Goal: Information Seeking & Learning: Learn about a topic

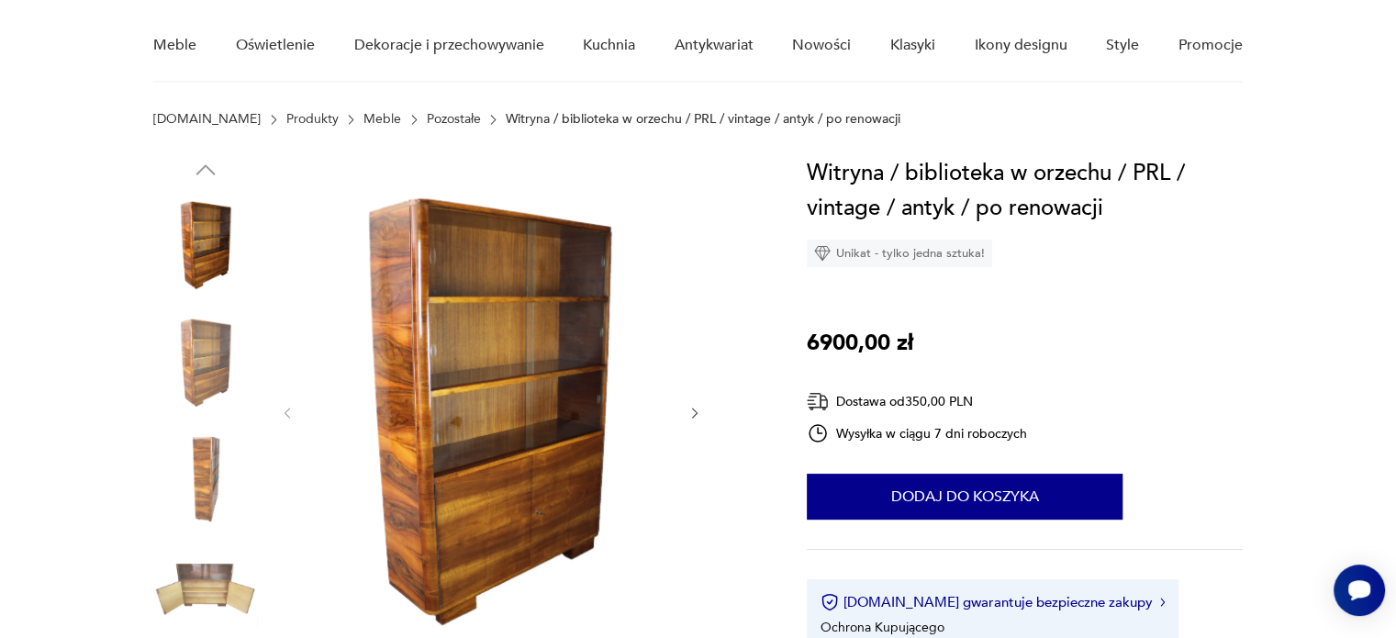
scroll to position [110, 0]
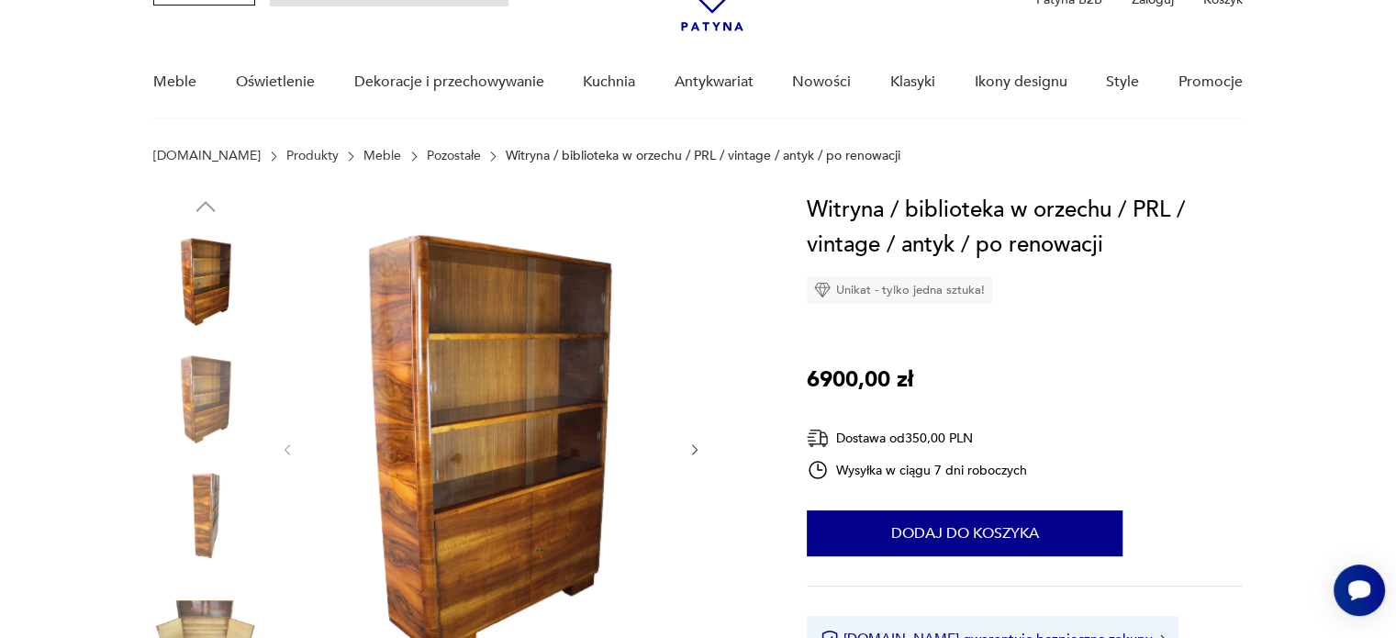
click at [496, 476] on img at bounding box center [491, 448] width 354 height 510
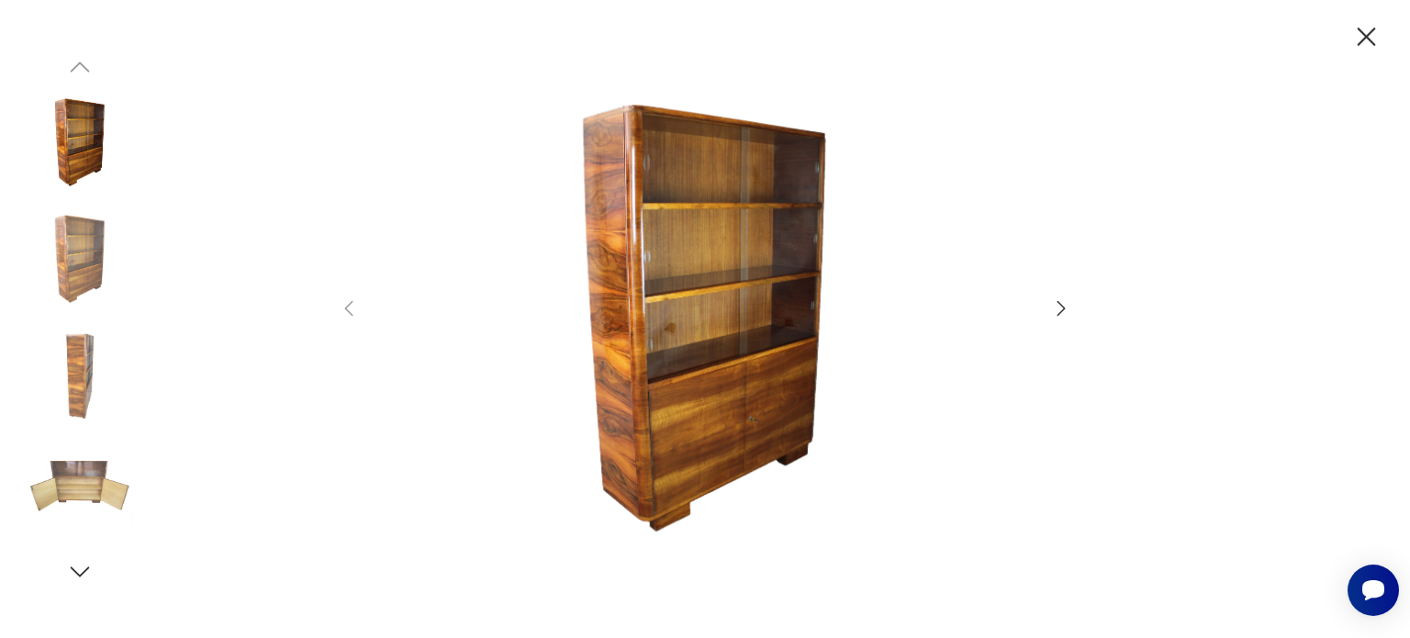
click at [1054, 305] on icon "button" at bounding box center [1061, 308] width 22 height 22
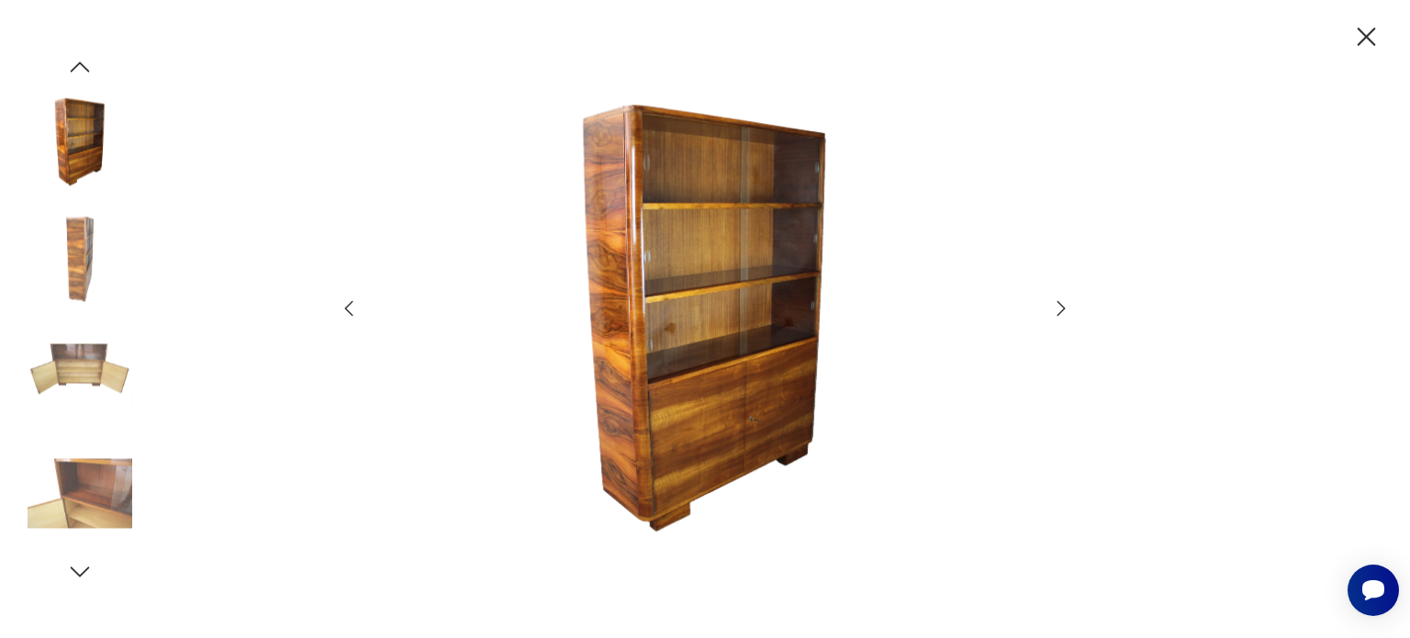
click at [1054, 305] on icon "button" at bounding box center [1061, 308] width 22 height 22
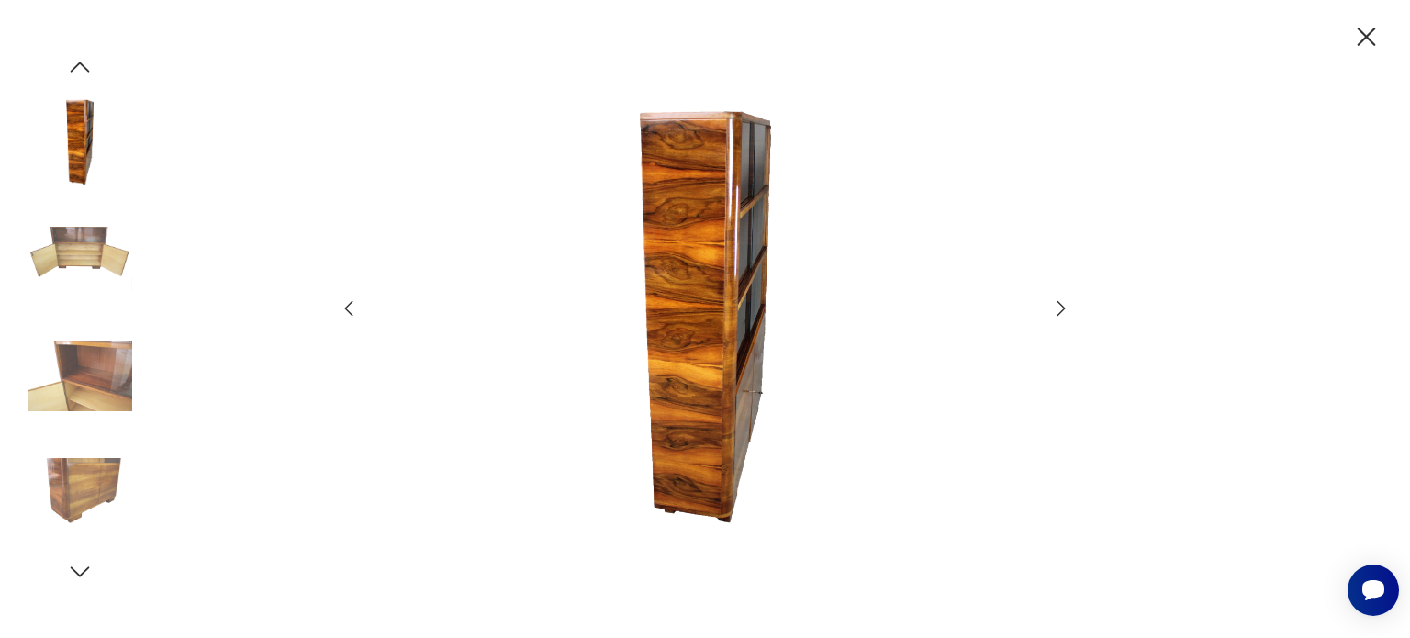
click at [1054, 305] on icon "button" at bounding box center [1061, 308] width 22 height 22
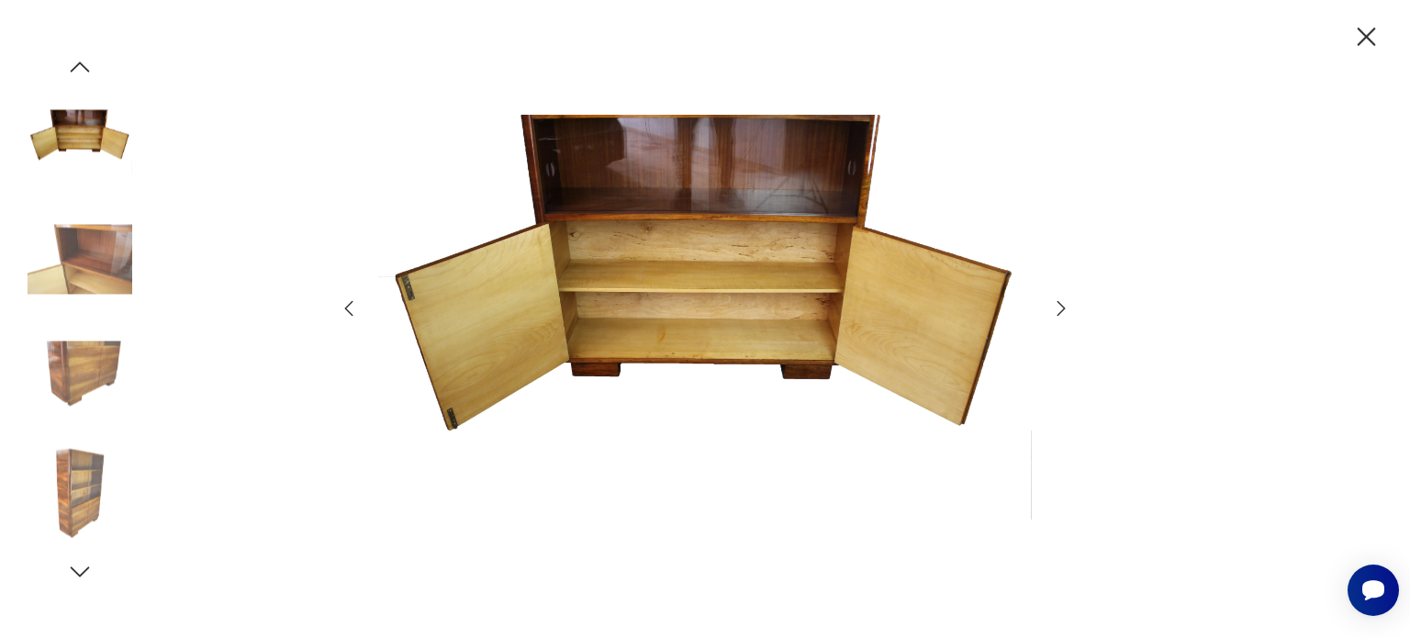
click at [1054, 305] on icon "button" at bounding box center [1061, 308] width 22 height 22
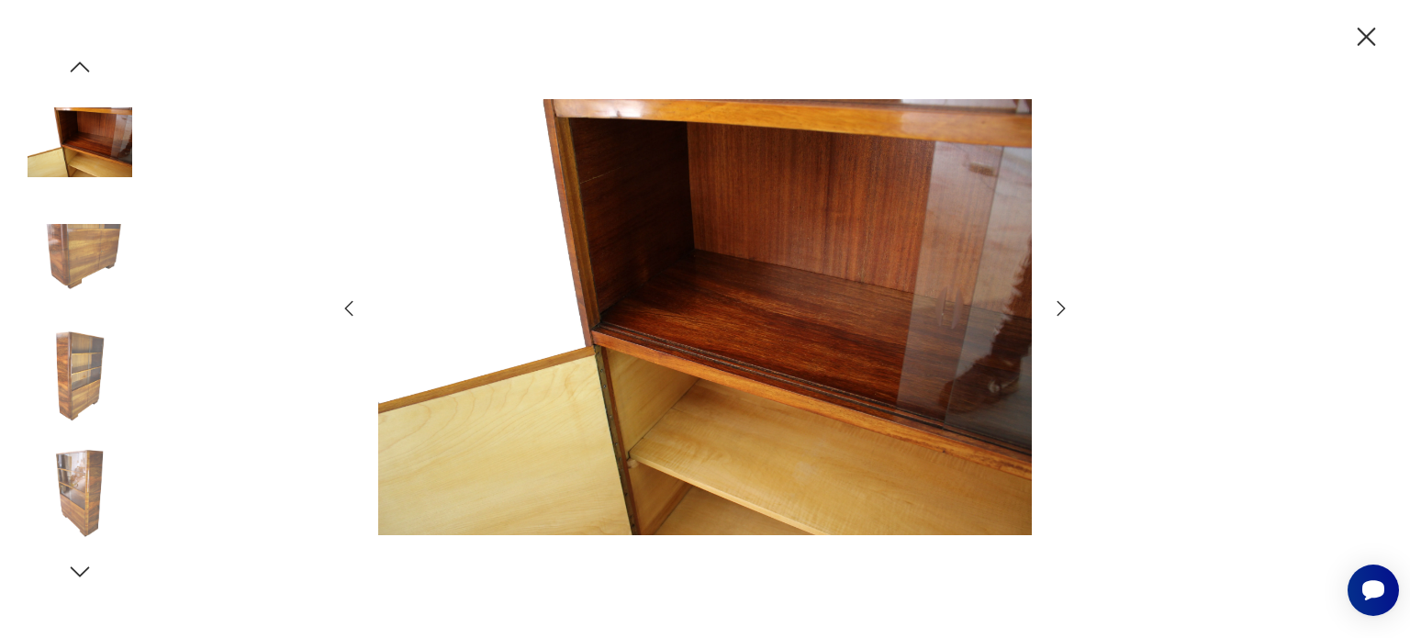
click at [1054, 305] on icon "button" at bounding box center [1061, 308] width 22 height 22
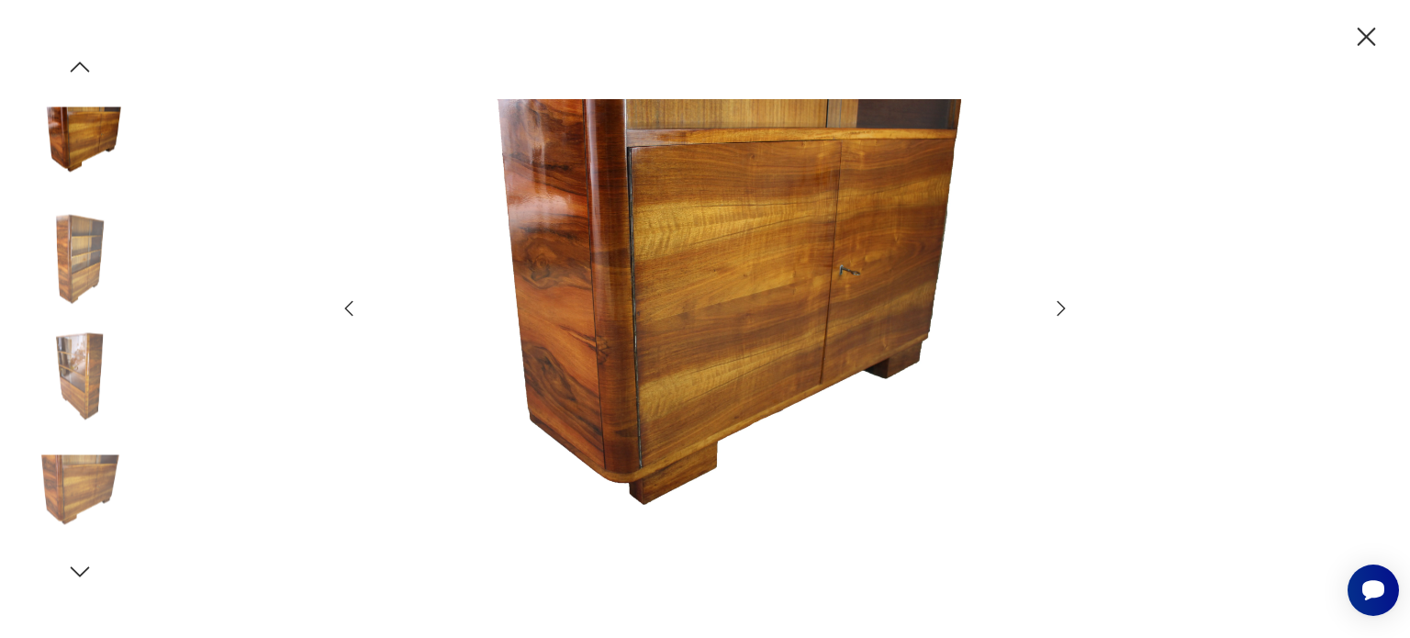
click at [1054, 305] on icon "button" at bounding box center [1061, 308] width 22 height 22
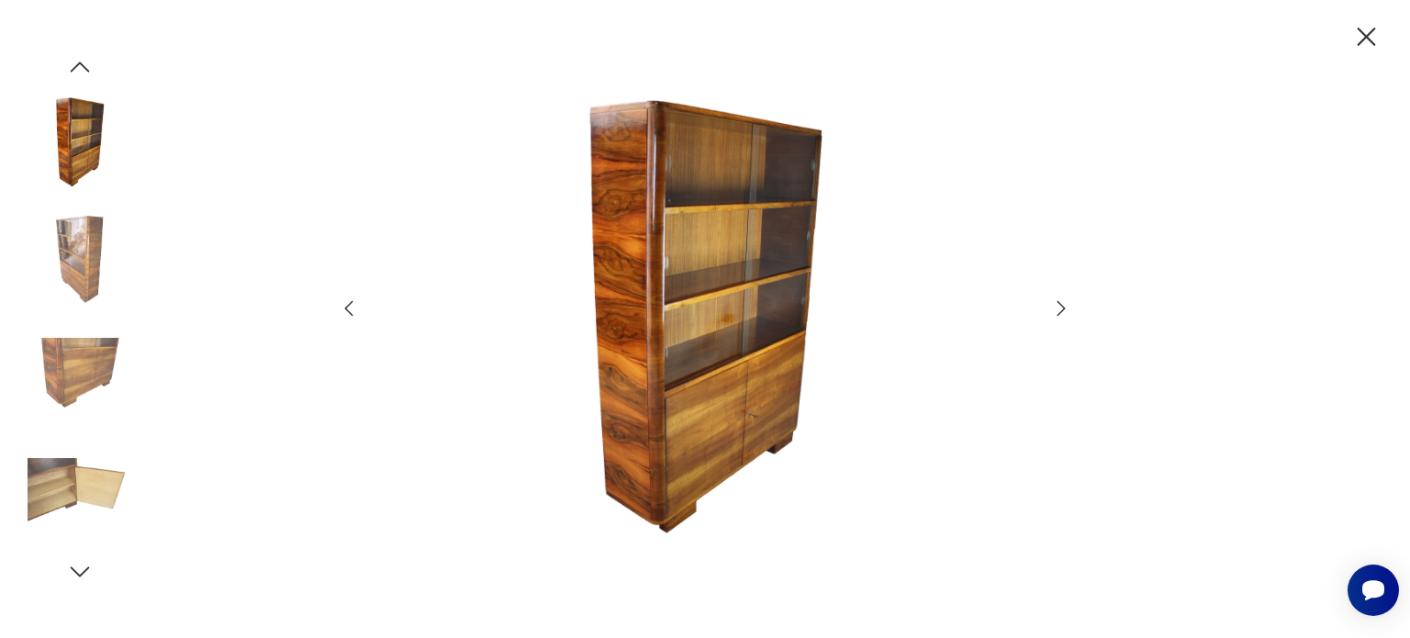
click at [1054, 305] on icon "button" at bounding box center [1061, 308] width 22 height 22
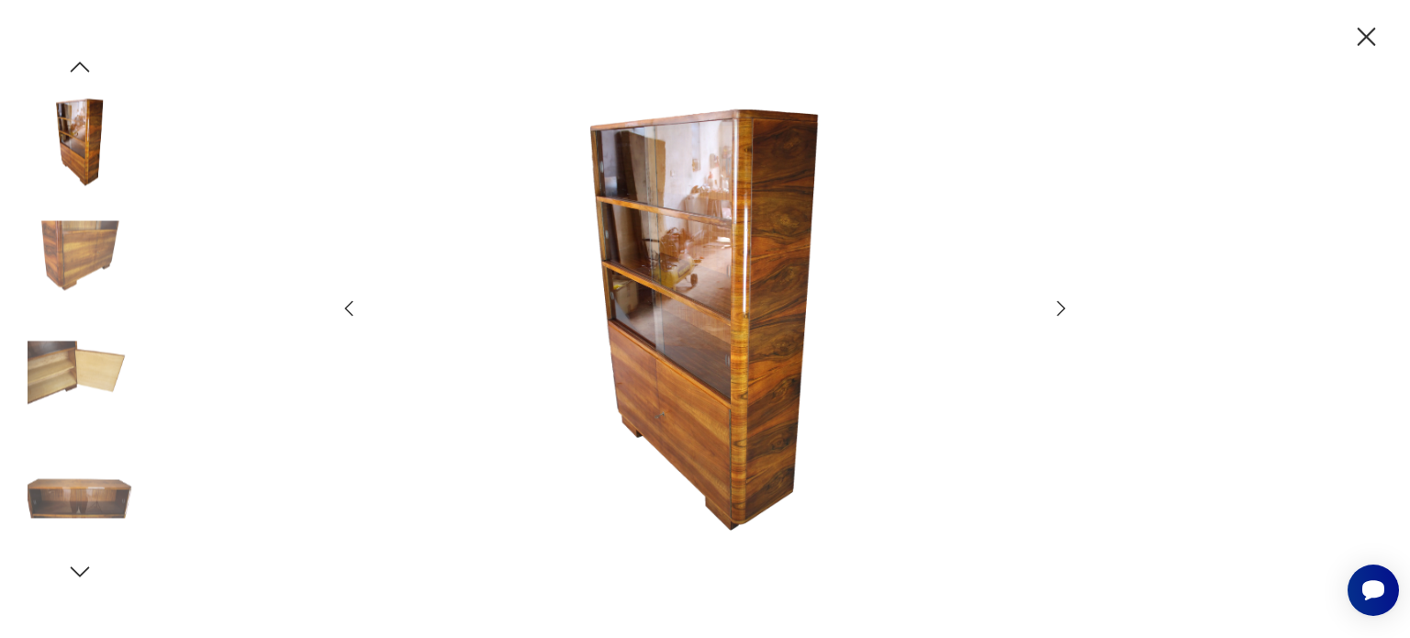
click at [1054, 305] on icon "button" at bounding box center [1061, 308] width 22 height 22
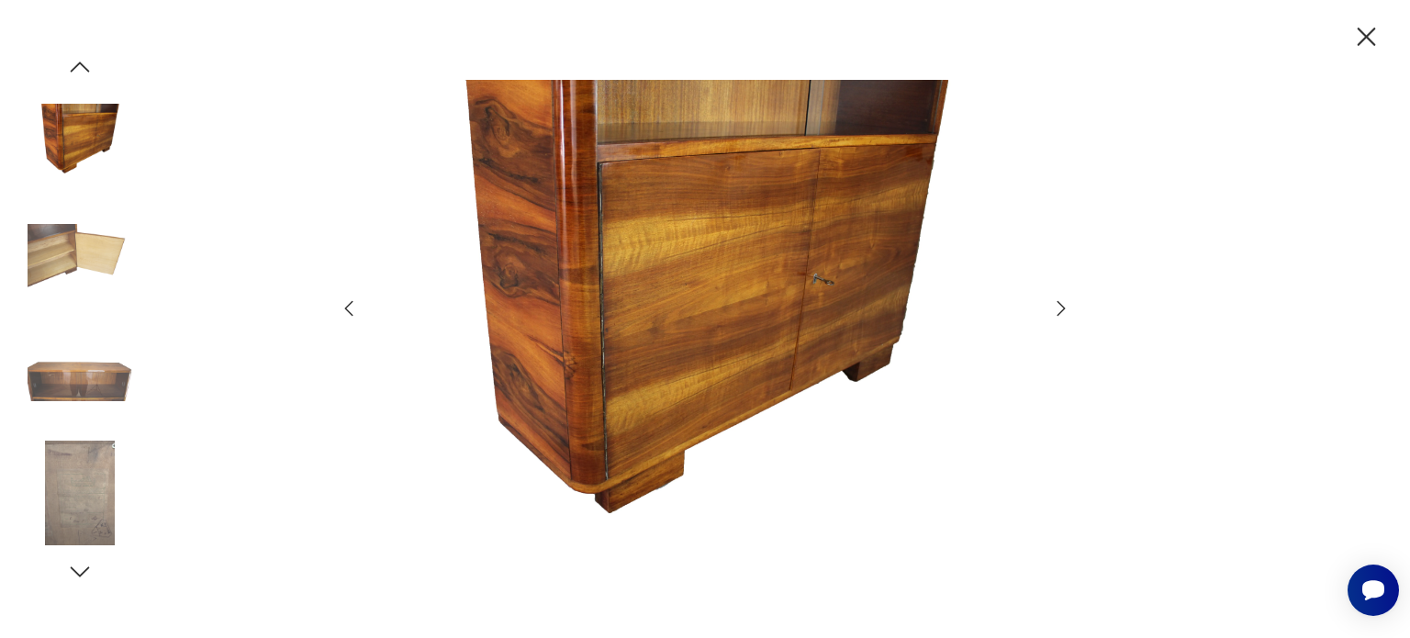
click at [1054, 305] on icon "button" at bounding box center [1061, 308] width 22 height 22
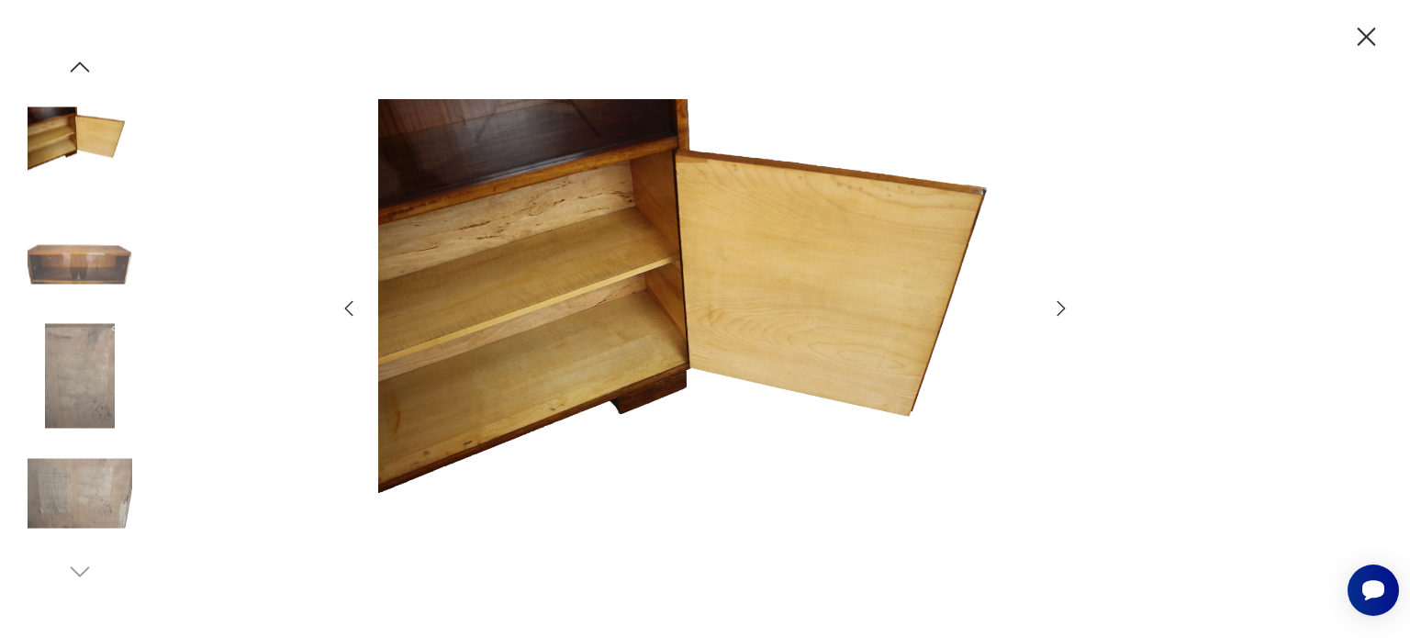
click at [1054, 305] on icon "button" at bounding box center [1061, 308] width 22 height 22
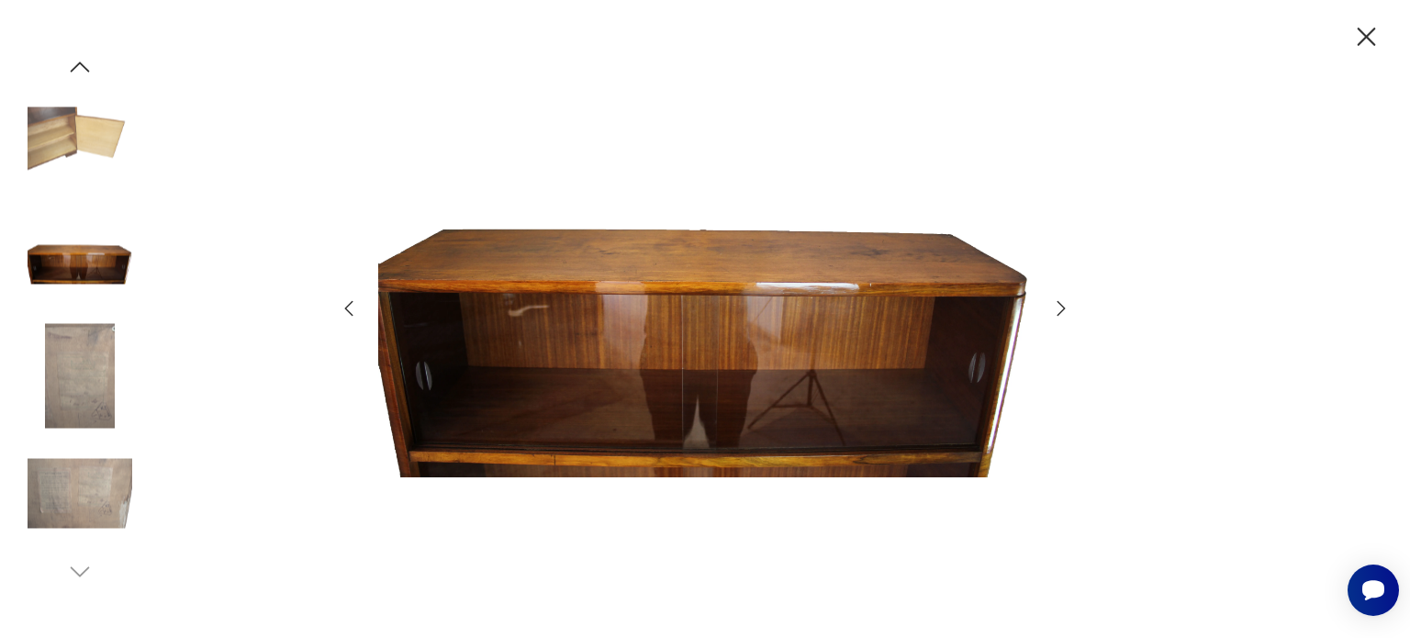
click at [1054, 305] on icon "button" at bounding box center [1061, 308] width 22 height 22
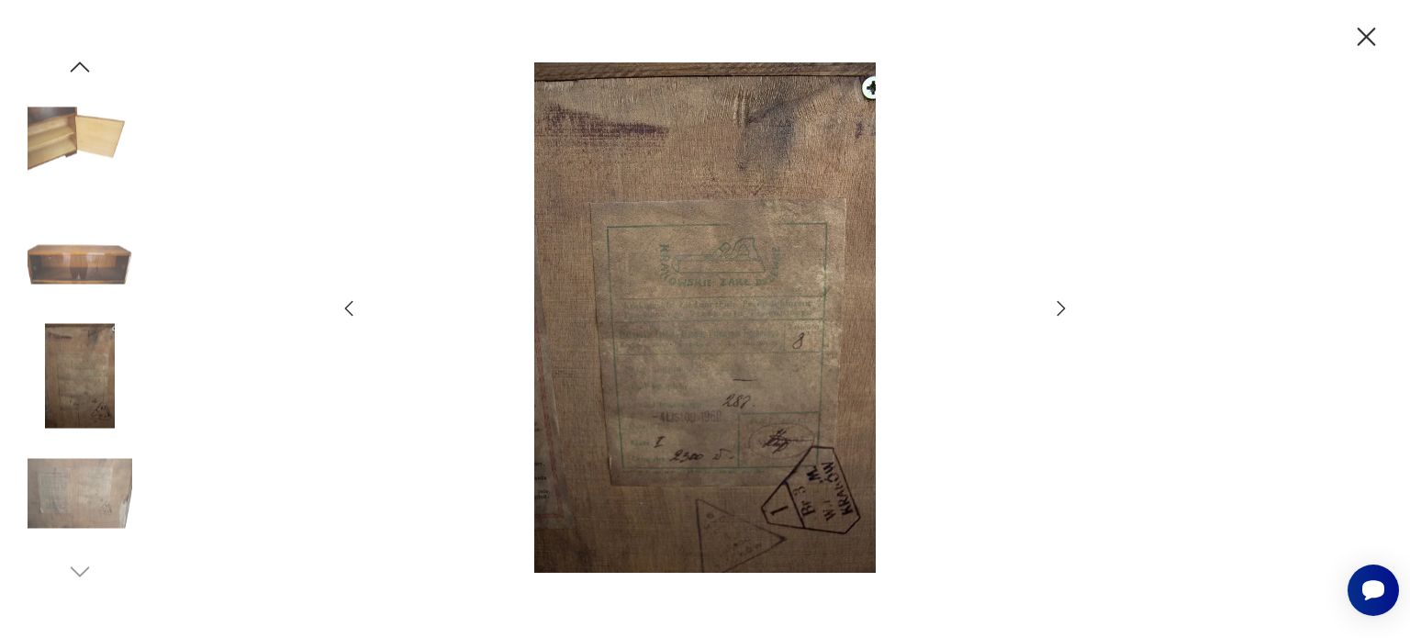
click at [1054, 305] on icon "button" at bounding box center [1061, 308] width 22 height 22
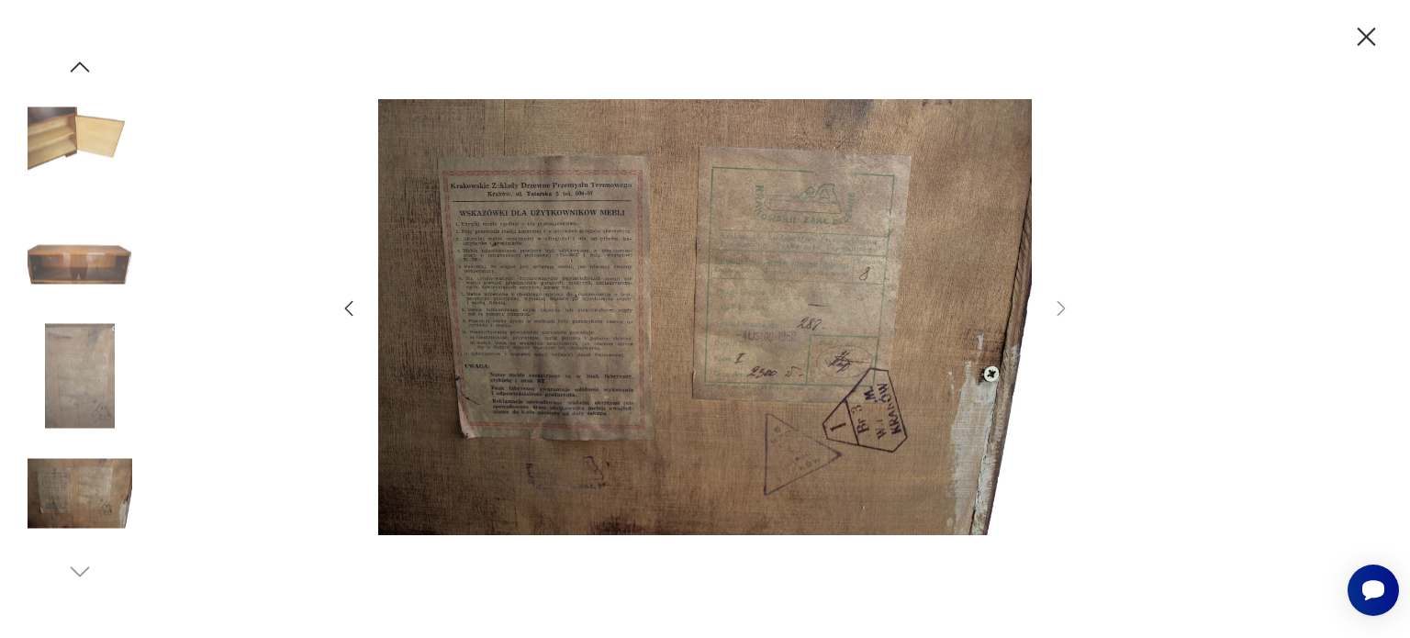
click at [1366, 38] on icon "button" at bounding box center [1366, 37] width 18 height 18
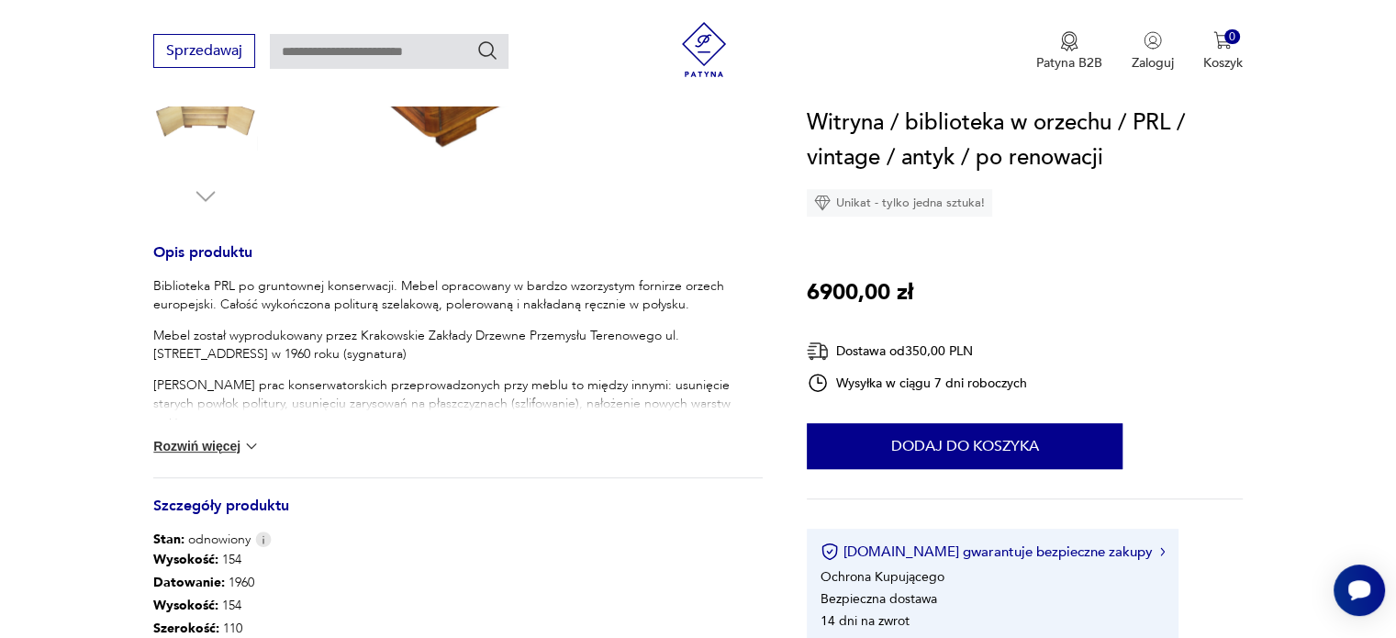
scroll to position [661, 0]
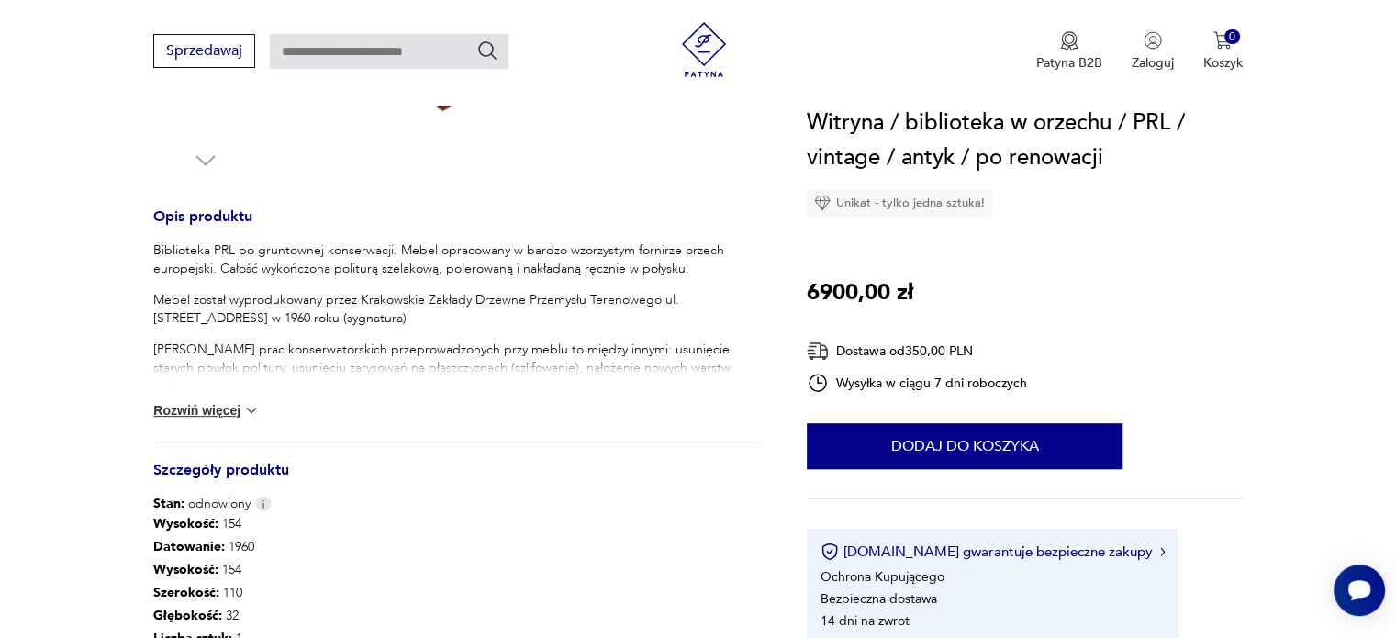
click at [199, 407] on button "Rozwiń więcej" at bounding box center [206, 410] width 106 height 18
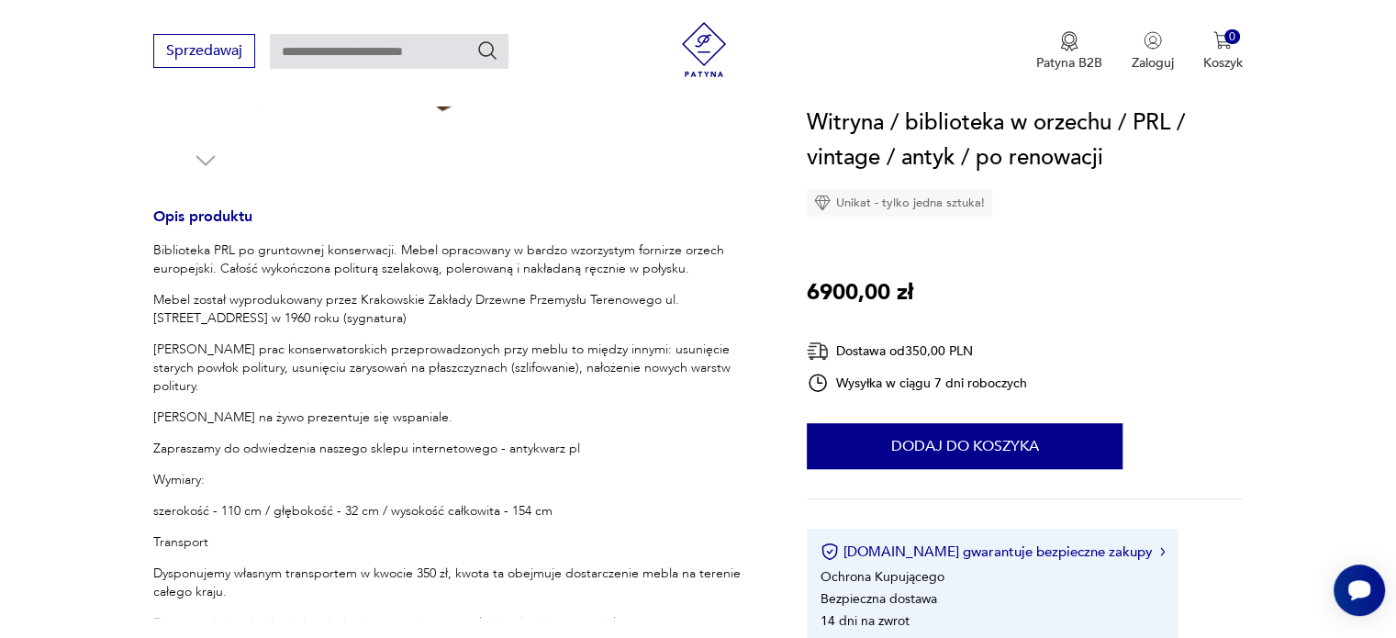
click at [126, 273] on section "Opis produktu Biblioteka PRL po gruntownej konserwacji. Mebel opracowany w bard…" at bounding box center [698, 342] width 1396 height 1400
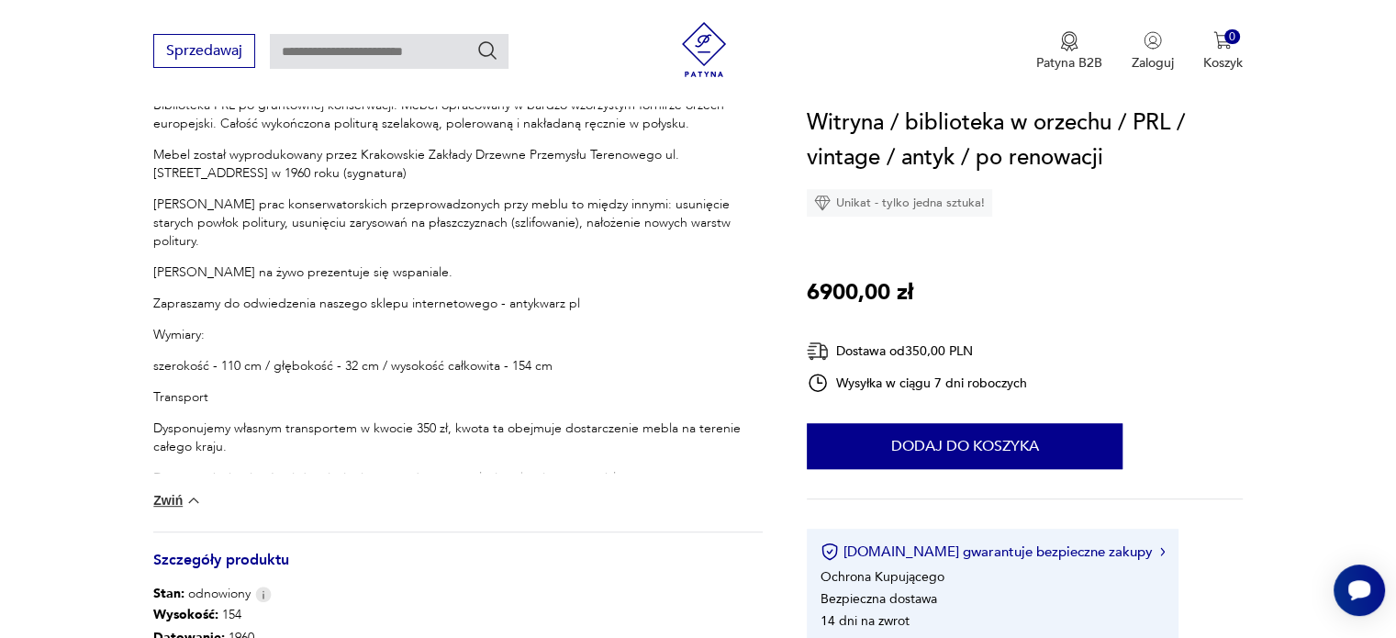
scroll to position [808, 0]
drag, startPoint x: 503, startPoint y: 282, endPoint x: 592, endPoint y: 285, distance: 89.1
click at [592, 293] on p "Zapraszamy do odwiedzenia naszego sklepu internetowego - antykwarz pl" at bounding box center [457, 302] width 609 height 18
copy p "antykwarz pl"
